Goal: Use online tool/utility: Use online tool/utility

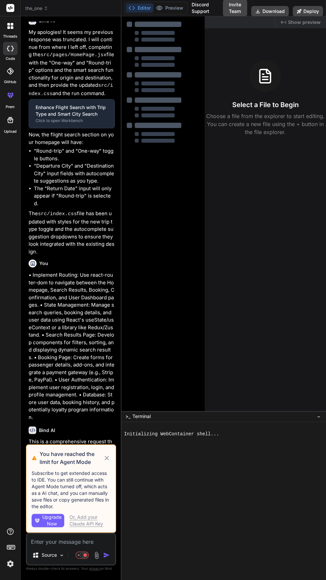
scroll to position [44, 0]
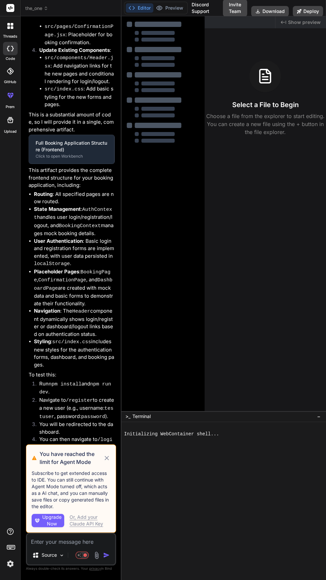
click at [107, 501] on p "Subscribe to get extended access to IDE. You can still continue with Agent Mode…" at bounding box center [71, 490] width 79 height 40
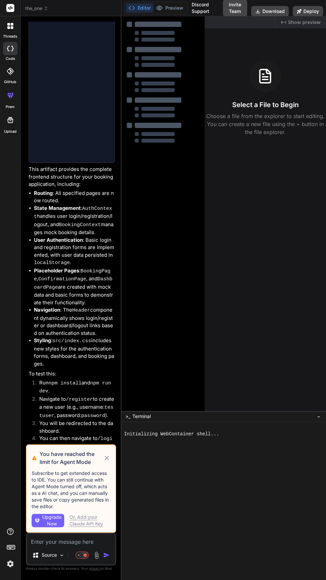
scroll to position [1517, 0]
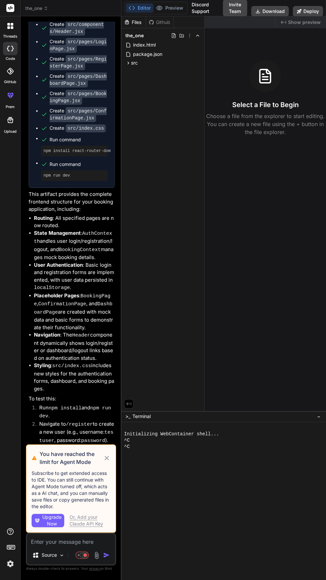
click at [105, 459] on icon at bounding box center [106, 458] width 7 height 8
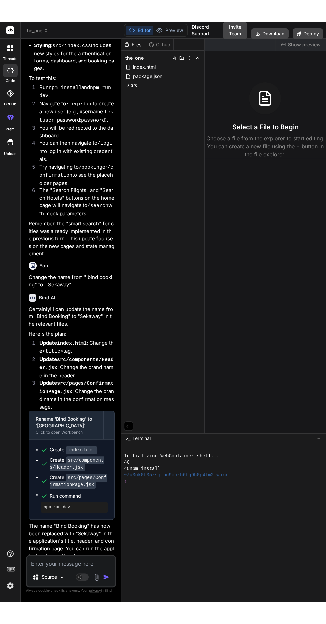
scroll to position [0, 0]
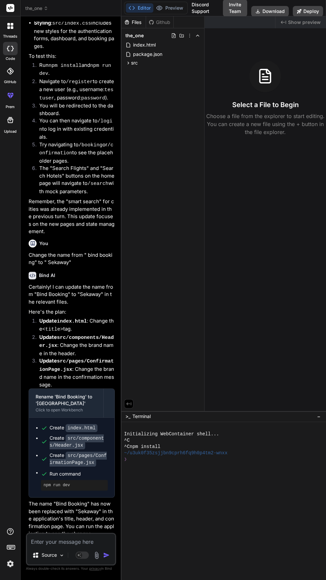
click at [51, 546] on textarea at bounding box center [71, 540] width 88 height 12
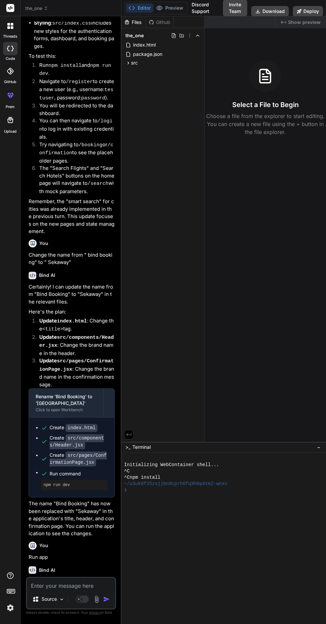
type textarea "x"
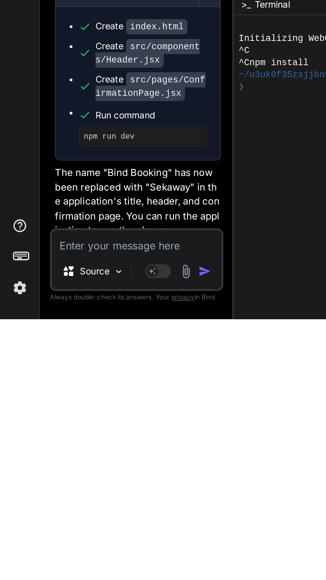
scroll to position [1859, 0]
type textarea "T"
type textarea "x"
type textarea "Tu"
type textarea "x"
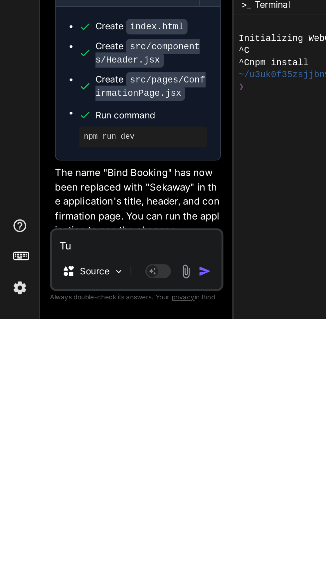
type textarea "Tun"
type textarea "x"
type textarea "Run"
type textarea "x"
type textarea "Run a"
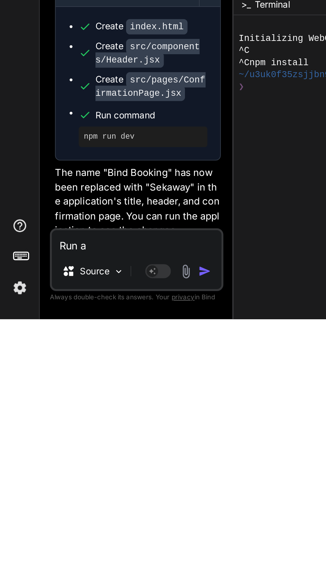
type textarea "x"
type textarea "Run ap"
type textarea "x"
type textarea "Run app"
type textarea "x"
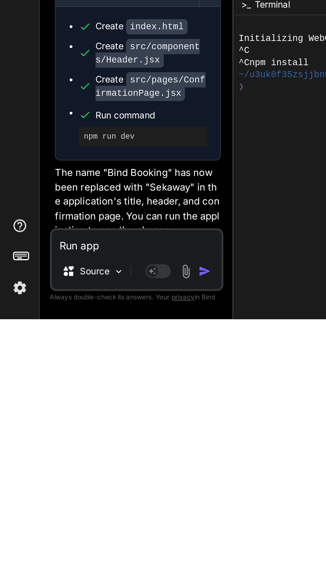
type textarea "Run app"
type textarea "x"
type textarea "Run app"
click at [108, 558] on img "button" at bounding box center [106, 555] width 7 height 7
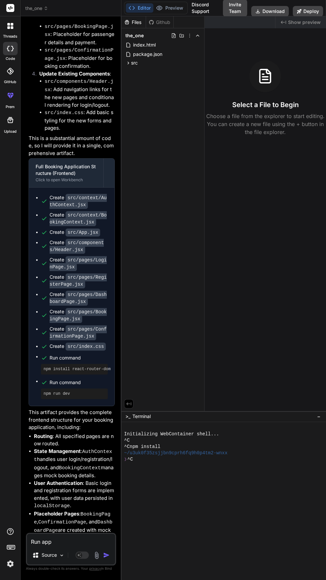
scroll to position [1956, 0]
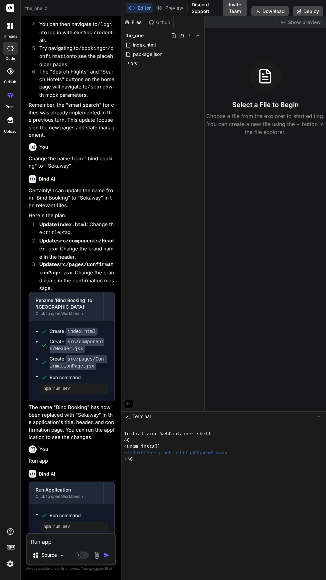
click at [112, 580] on div at bounding box center [109, 589] width 11 height 11
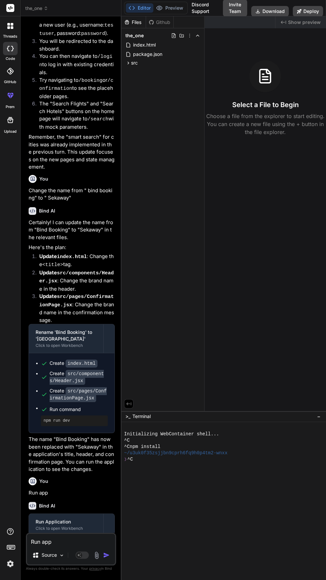
scroll to position [1921, 0]
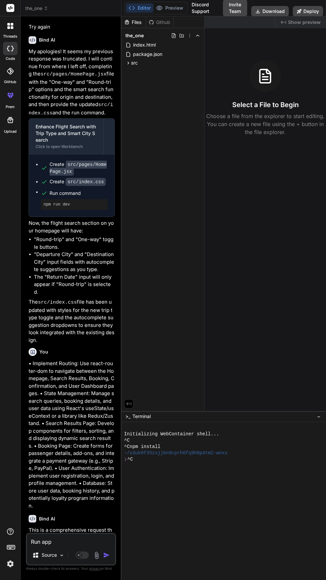
scroll to position [0, 0]
click at [47, 9] on icon at bounding box center [46, 9] width 2 height 1
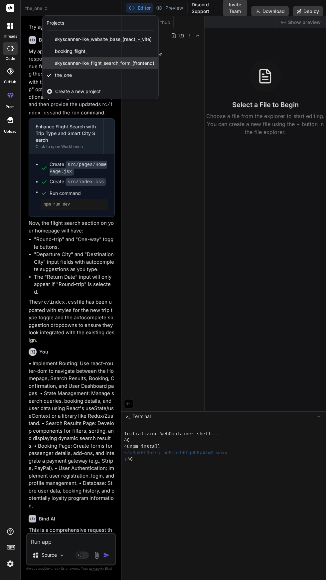
click at [101, 63] on span "skyscanner-like_flight_search_form_(frontend)" at bounding box center [104, 63] width 99 height 7
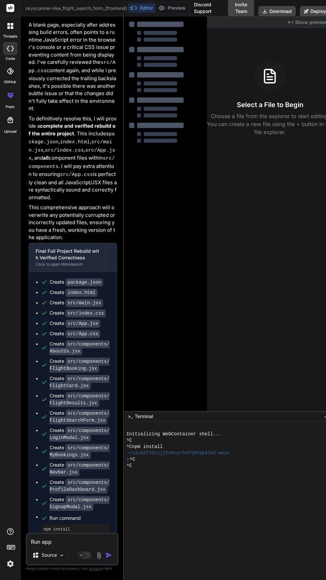
click at [81, 8] on span "skyscanner-like_flight_search_form_(frontend)" at bounding box center [79, 8] width 108 height 7
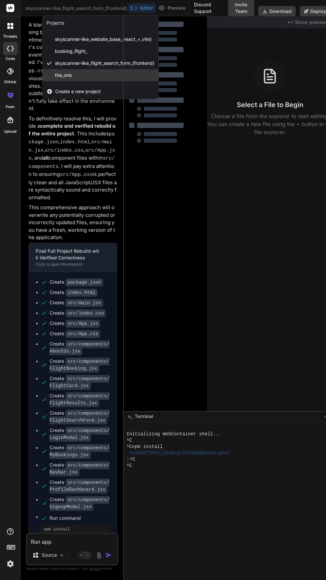
click at [87, 80] on div "the_one" at bounding box center [101, 75] width 116 height 12
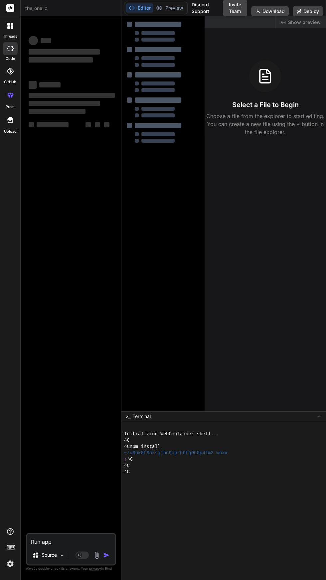
type textarea "x"
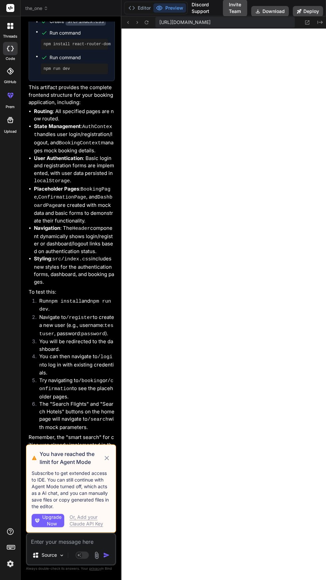
click at [104, 462] on icon at bounding box center [106, 458] width 7 height 8
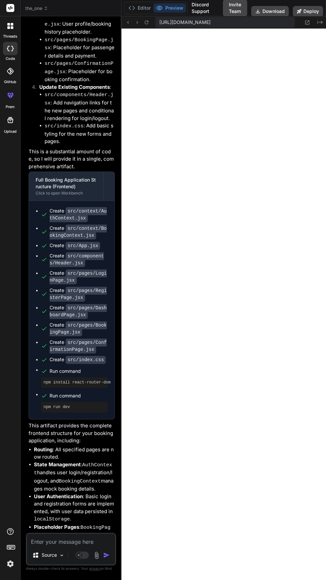
scroll to position [799, 0]
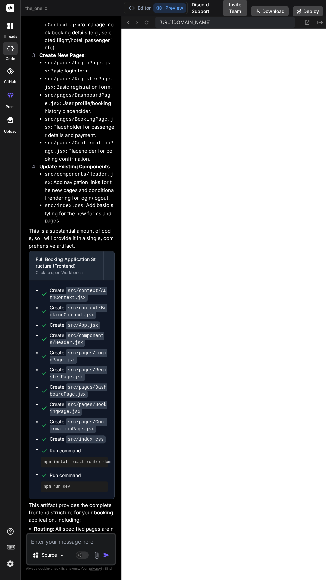
type textarea "x"
click at [320, 22] on icon at bounding box center [319, 22] width 5 height 3
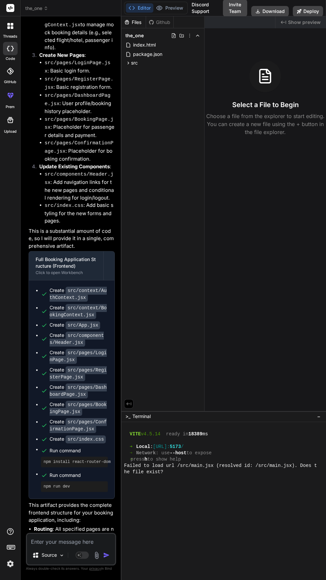
click at [317, 25] on span "Show preview" at bounding box center [304, 22] width 33 height 7
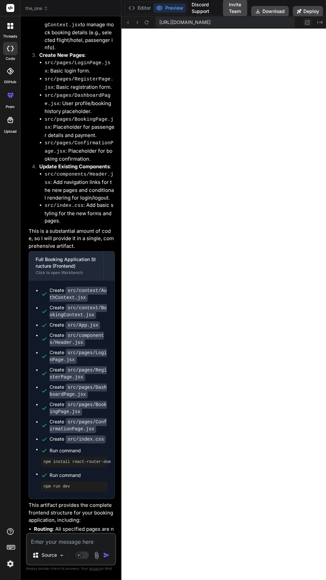
click at [307, 22] on icon at bounding box center [307, 22] width 4 height 4
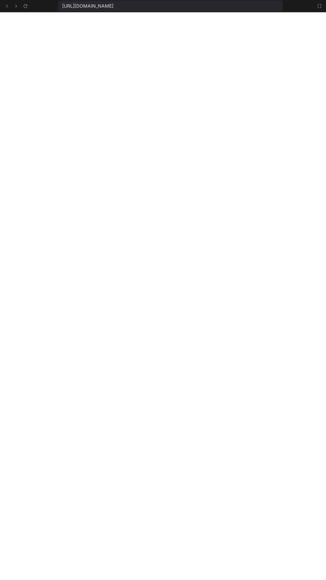
click at [37, 8] on div "[URL][DOMAIN_NAME]" at bounding box center [163, 6] width 326 height 12
click at [319, 6] on icon at bounding box center [319, 5] width 5 height 5
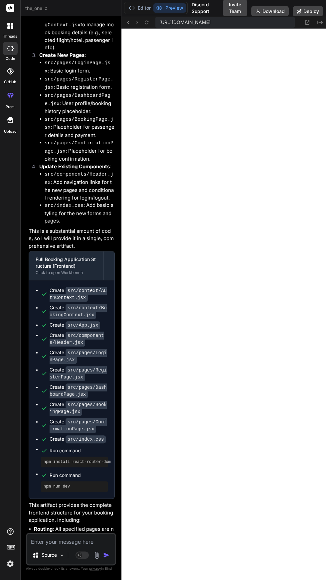
scroll to position [190, 0]
